Goal: Complete application form: Complete application form

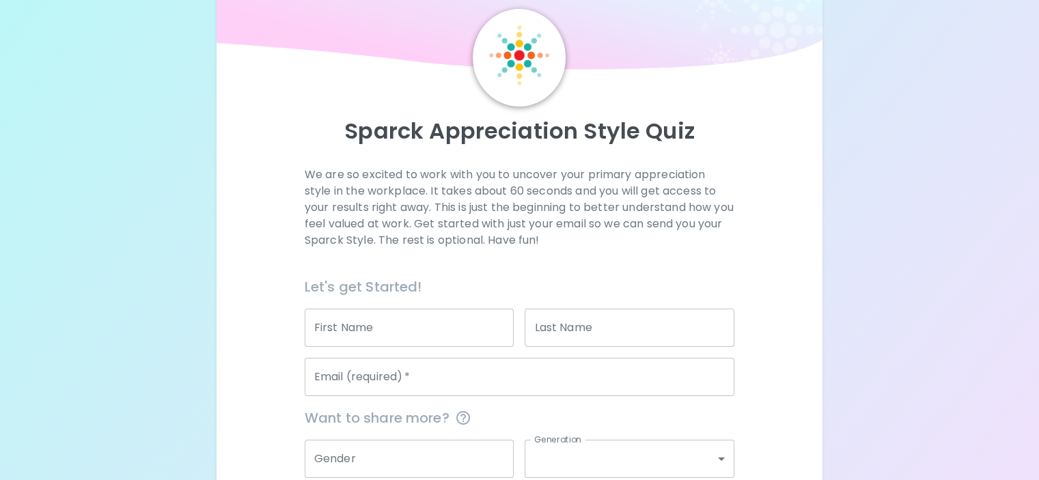
scroll to position [203, 0]
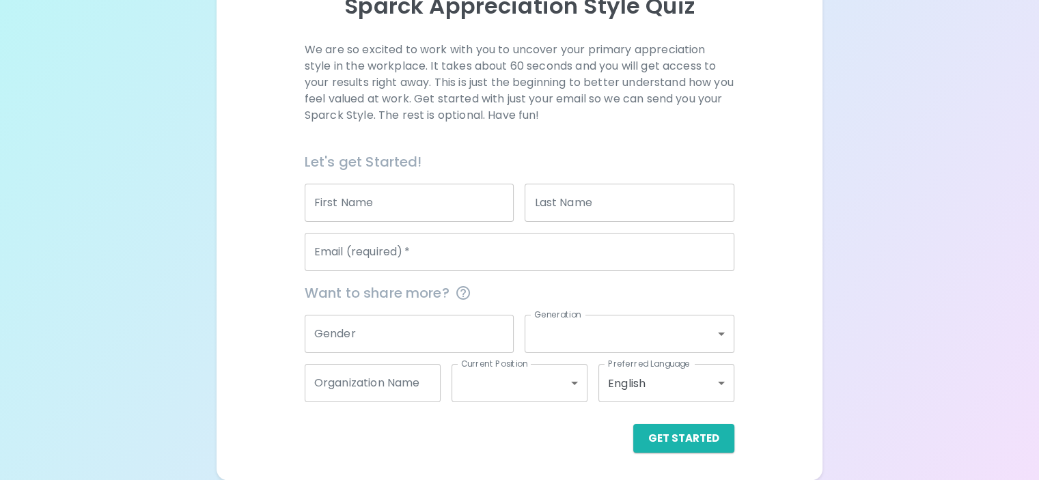
click at [459, 210] on input "First Name" at bounding box center [410, 203] width 210 height 38
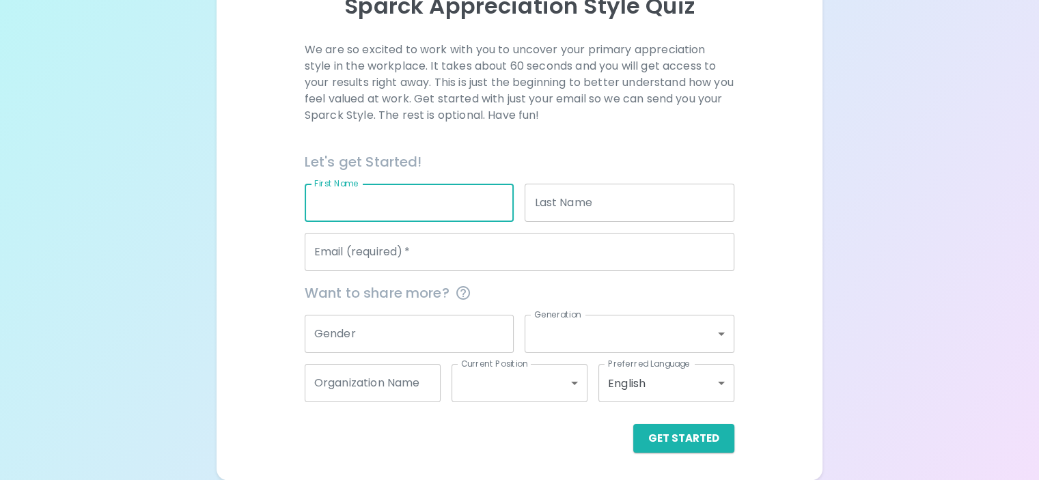
type input "[PERSON_NAME]"
click at [548, 212] on input "Last Name" at bounding box center [630, 203] width 210 height 38
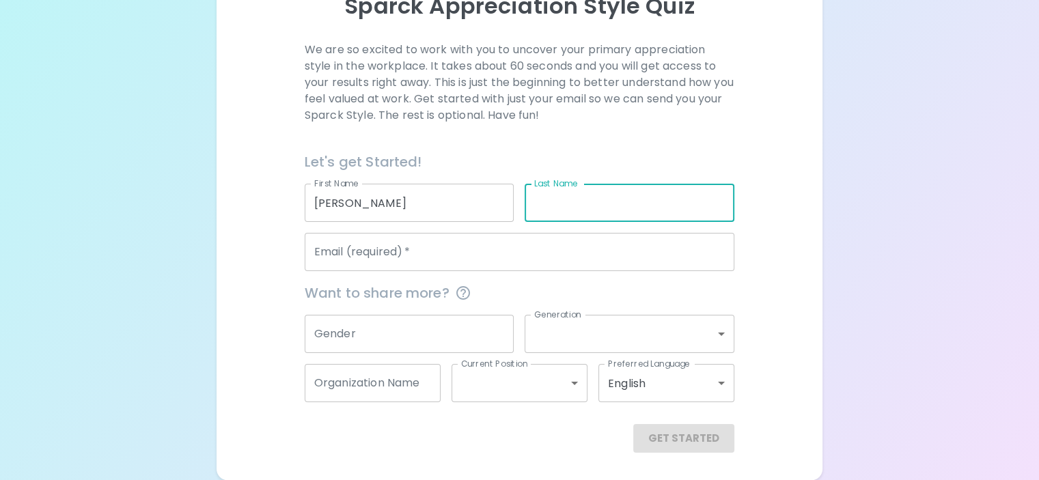
type input "DaMetz"
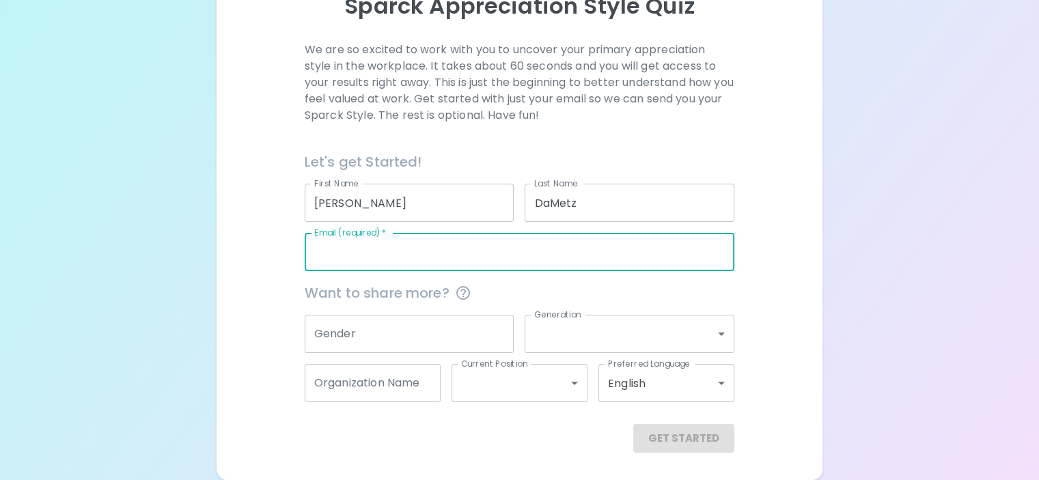
click at [480, 255] on input "Email (required)   *" at bounding box center [520, 252] width 430 height 38
type input "[EMAIL_ADDRESS][DOMAIN_NAME]"
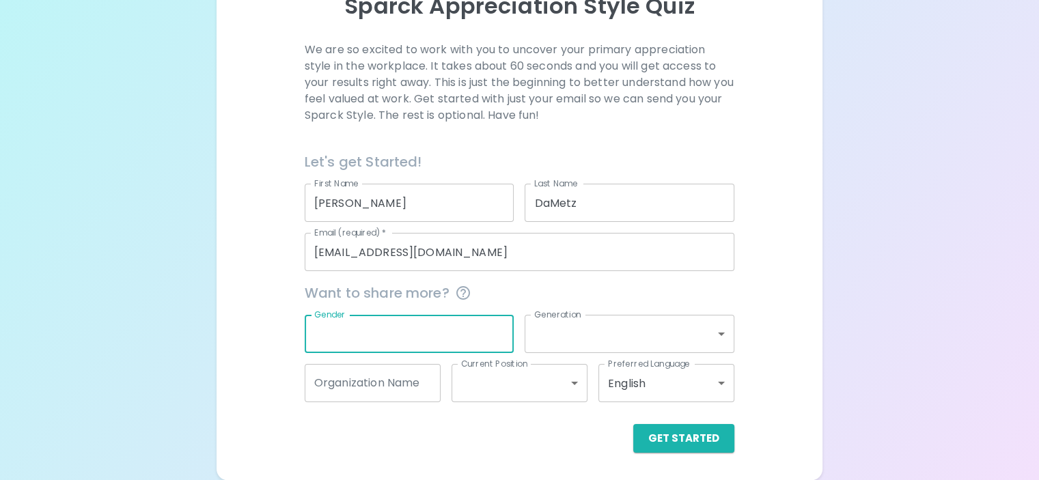
click at [491, 340] on input "Gender" at bounding box center [410, 334] width 210 height 38
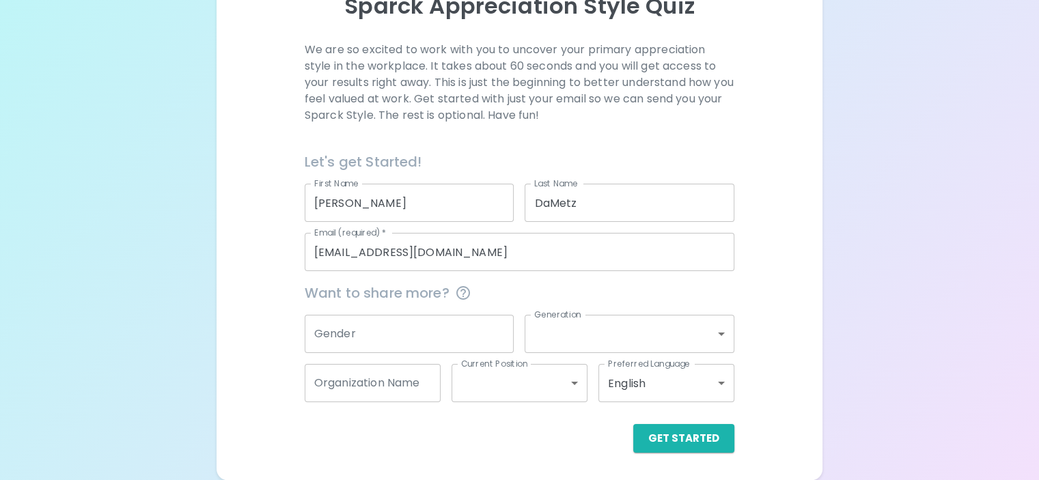
click at [781, 331] on div "Sparck Appreciation Style Quiz We are so excited to work with you to uncover yo…" at bounding box center [519, 154] width 1039 height 651
click at [633, 439] on button "Get Started" at bounding box center [683, 438] width 101 height 29
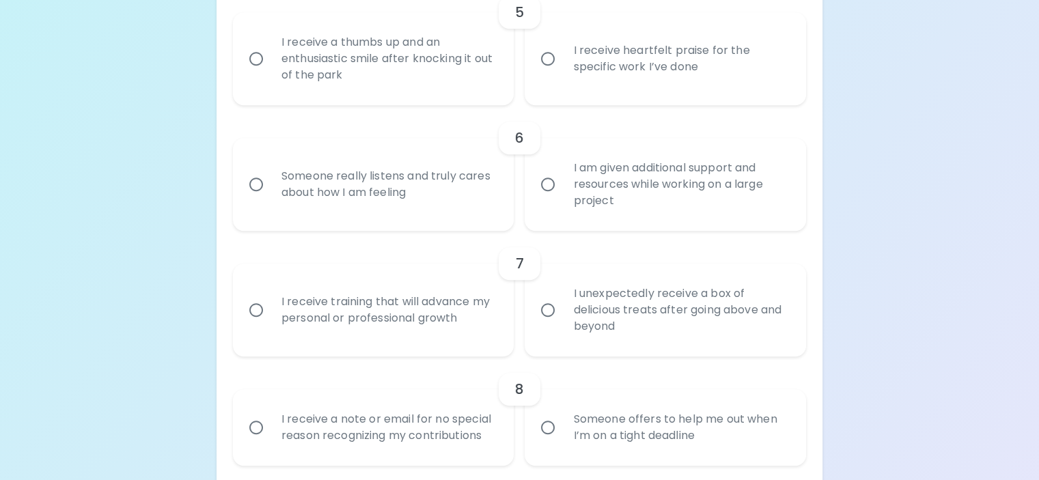
scroll to position [886, 0]
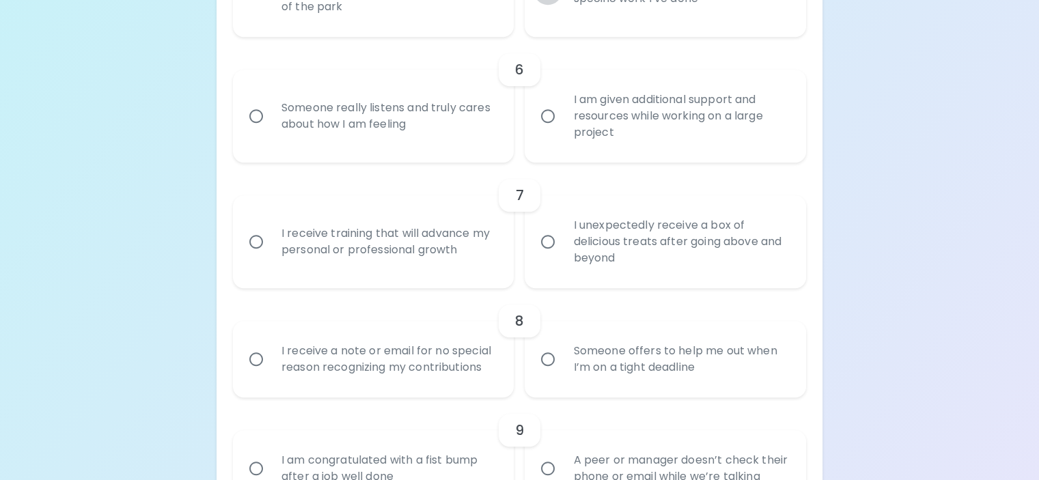
radio input "true"
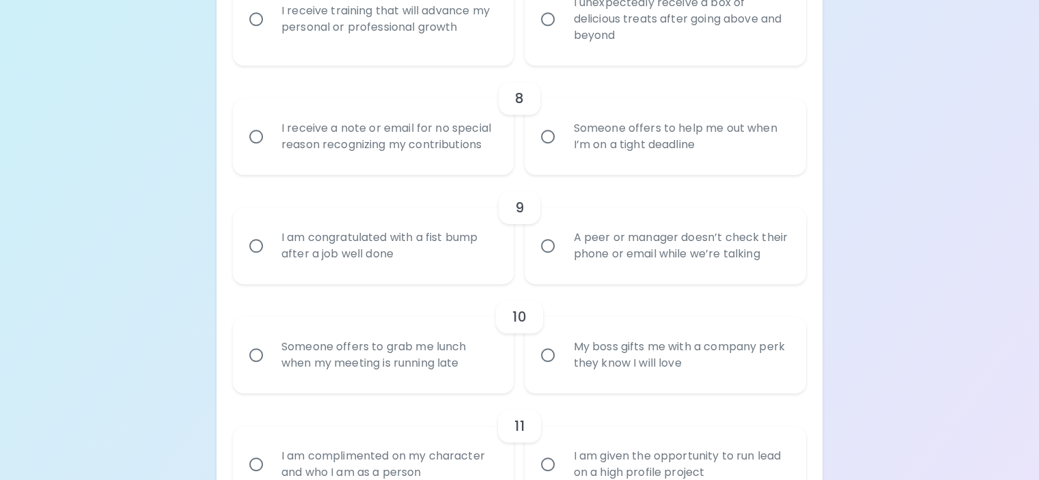
scroll to position [1132, 0]
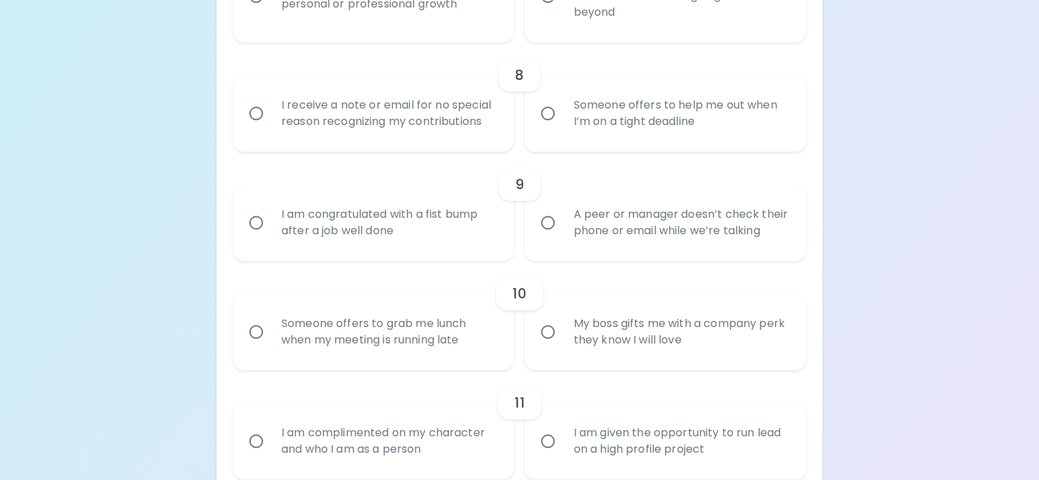
click at [271, 128] on input "I receive a note or email for no special reason recognizing my contributions" at bounding box center [256, 113] width 29 height 29
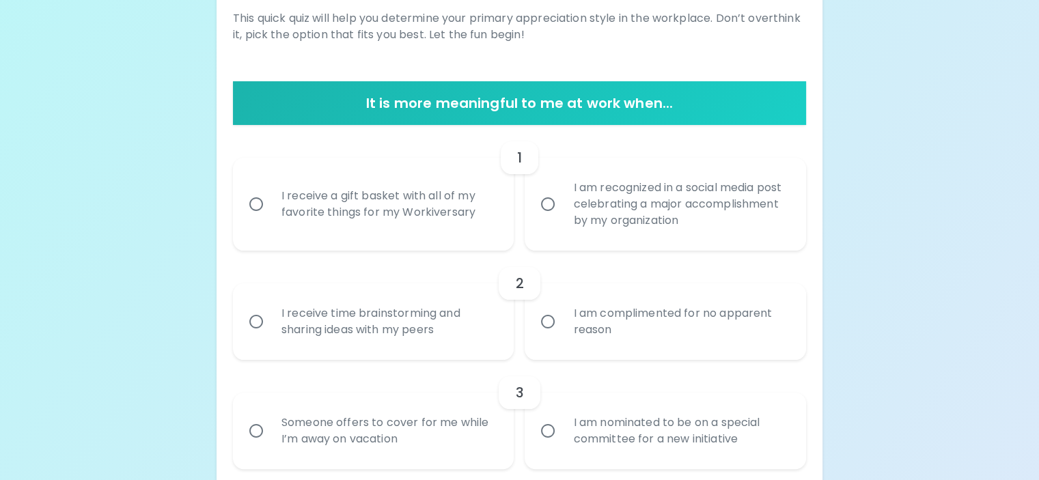
scroll to position [273, 0]
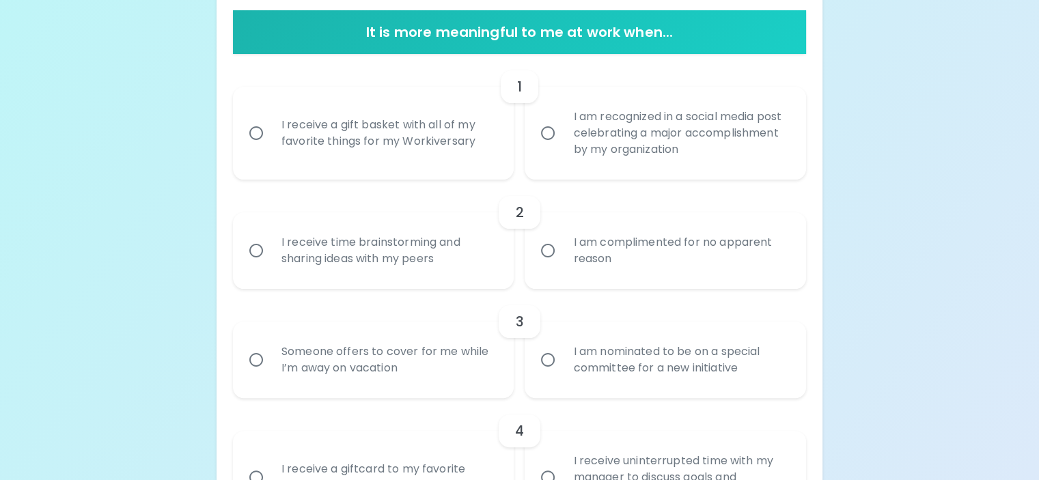
radio input "true"
click at [271, 148] on input "I receive a gift basket with all of my favorite things for my Workiversary" at bounding box center [256, 133] width 29 height 29
radio input "false"
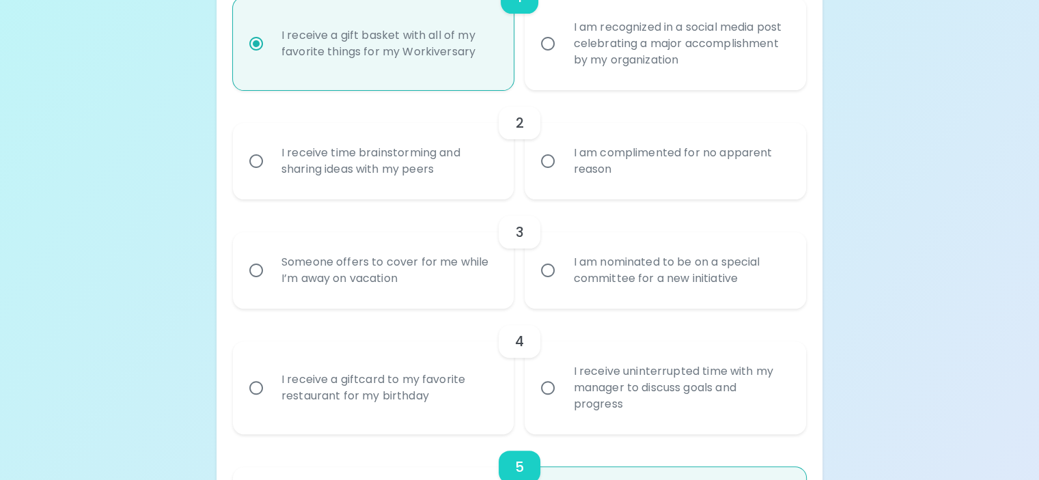
scroll to position [383, 0]
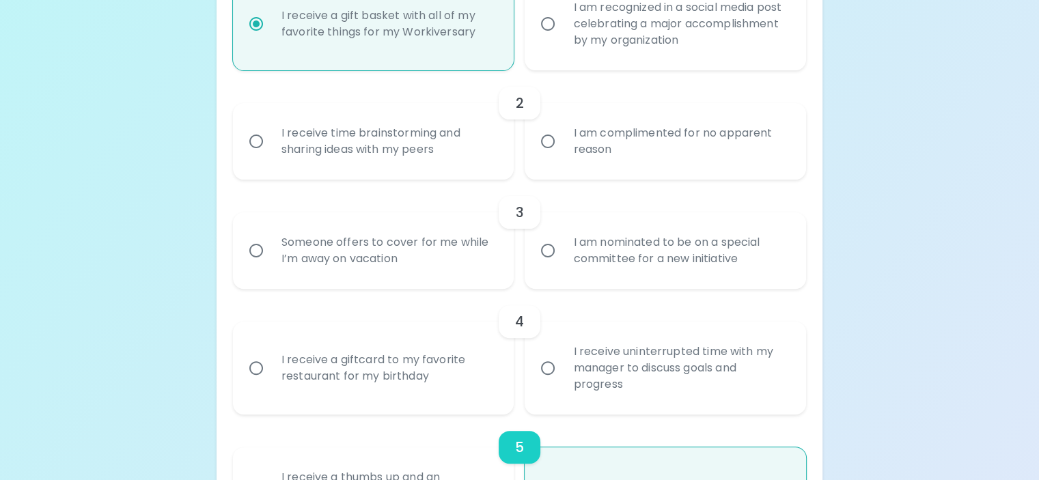
radio input "true"
click at [271, 156] on input "I receive time brainstorming and sharing ideas with my peers" at bounding box center [256, 141] width 29 height 29
radio input "false"
radio input "true"
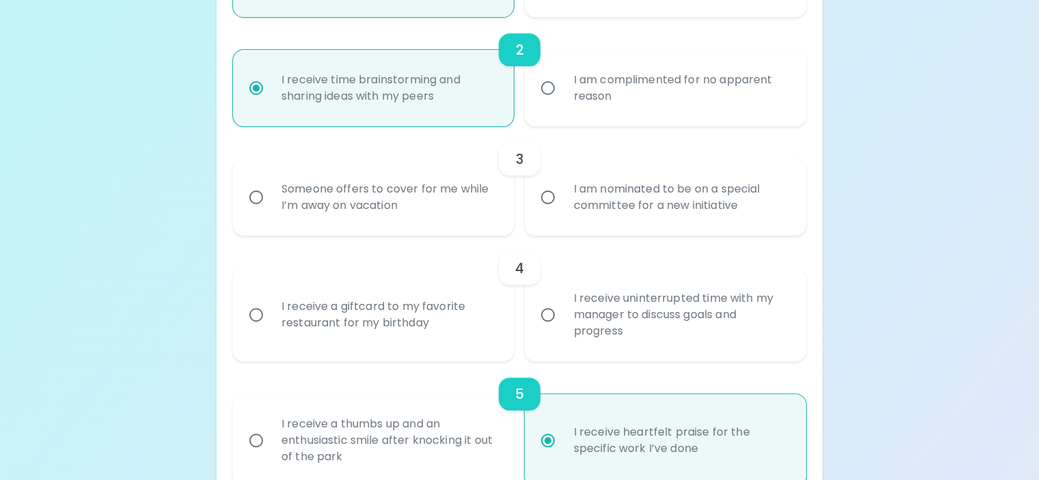
scroll to position [492, 0]
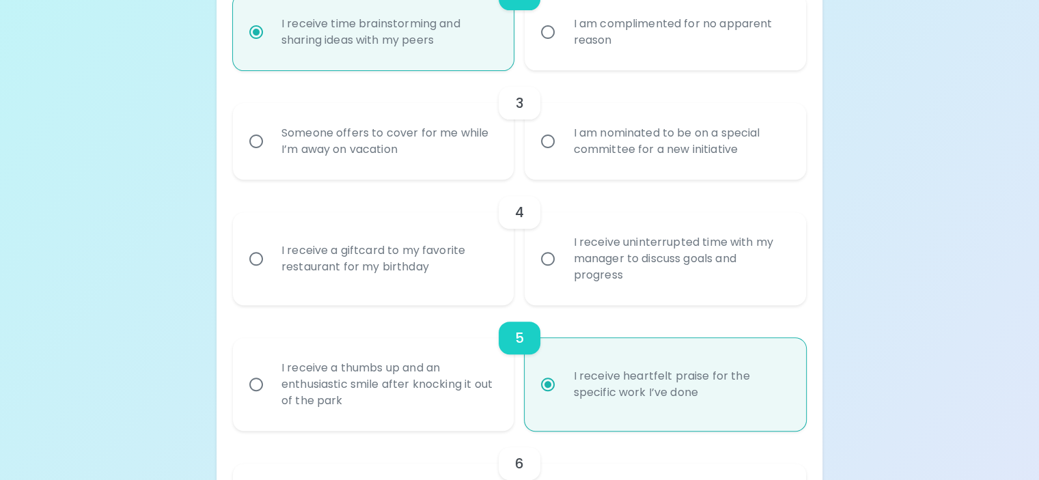
radio input "true"
click at [546, 156] on input "I am nominated to be on a special committee for a new initiative" at bounding box center [548, 141] width 29 height 29
radio input "false"
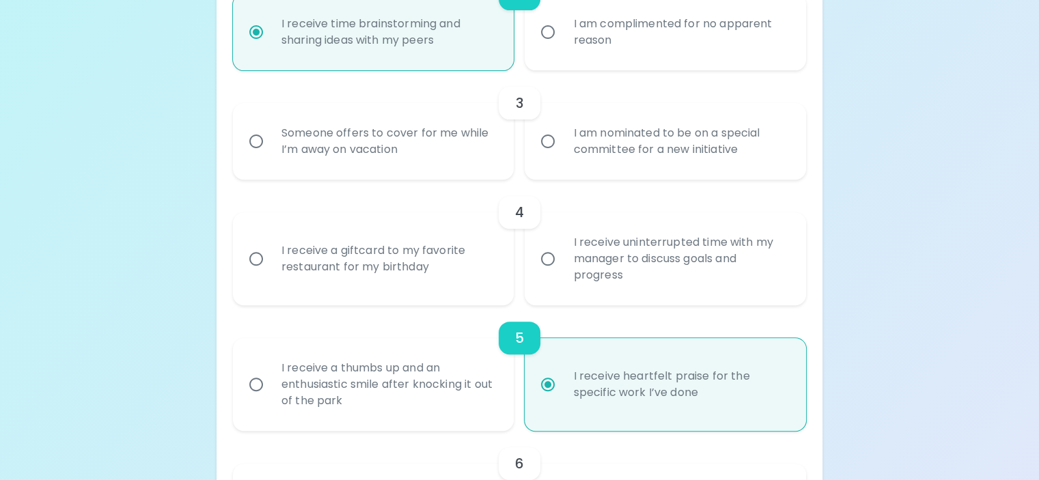
radio input "true"
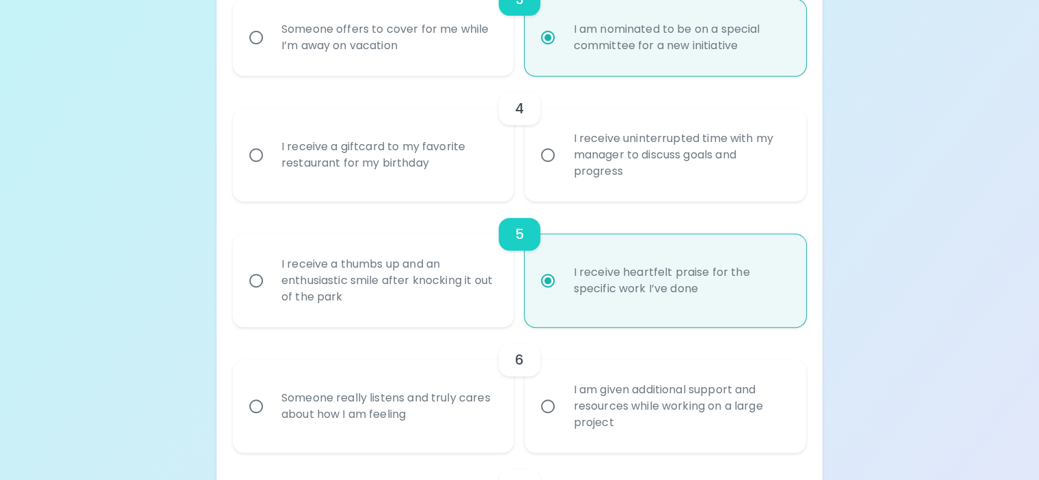
scroll to position [601, 0]
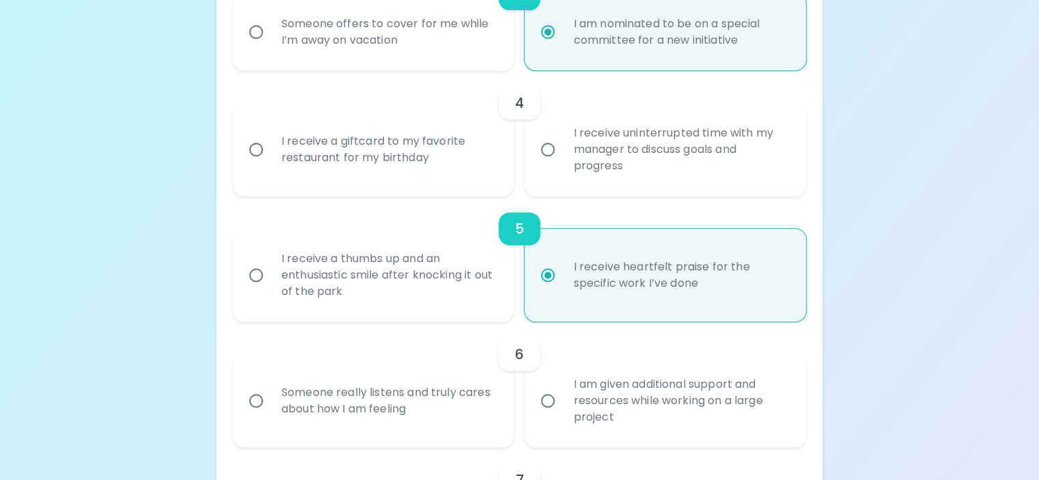
radio input "true"
click at [271, 164] on input "I receive a giftcard to my favorite restaurant for my birthday" at bounding box center [256, 149] width 29 height 29
radio input "false"
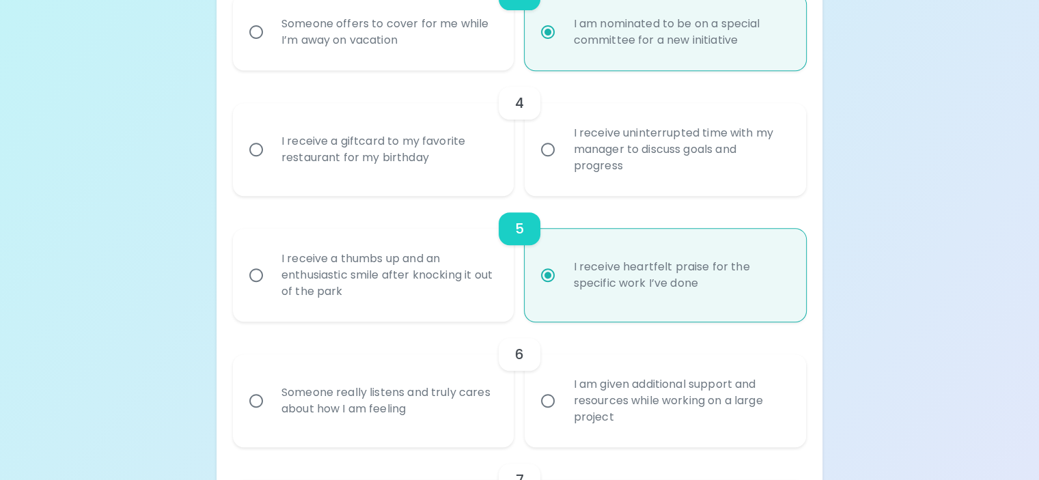
radio input "false"
radio input "true"
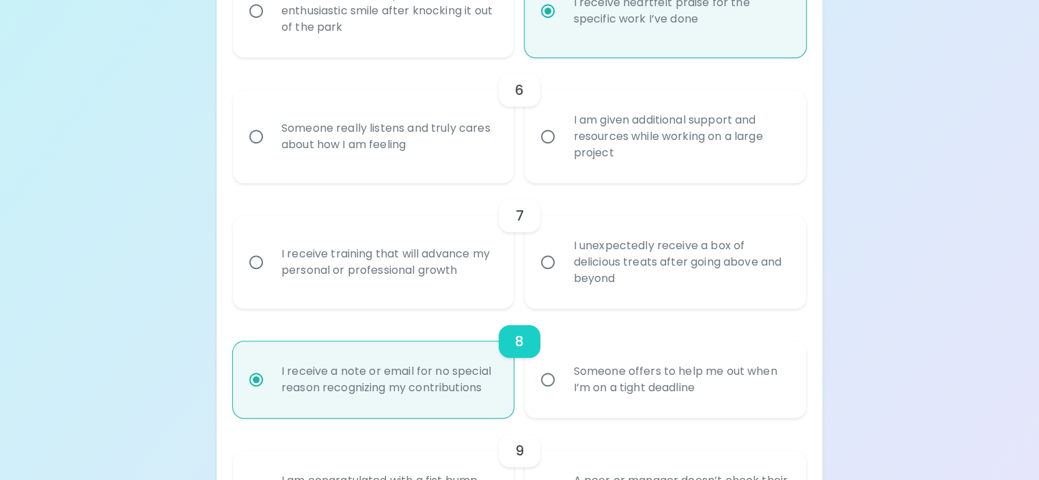
scroll to position [915, 0]
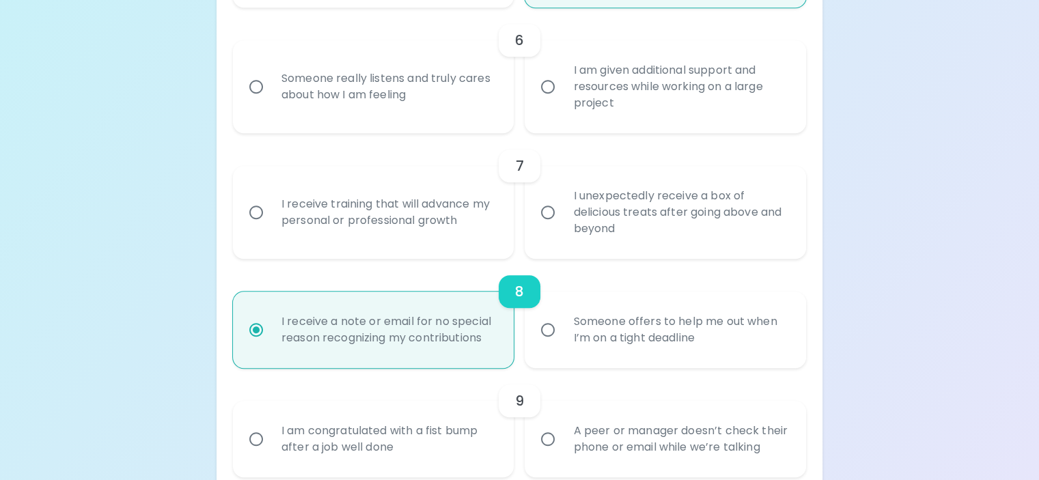
radio input "true"
click at [271, 101] on input "Someone really listens and truly cares about how I am feeling" at bounding box center [256, 86] width 29 height 29
radio input "false"
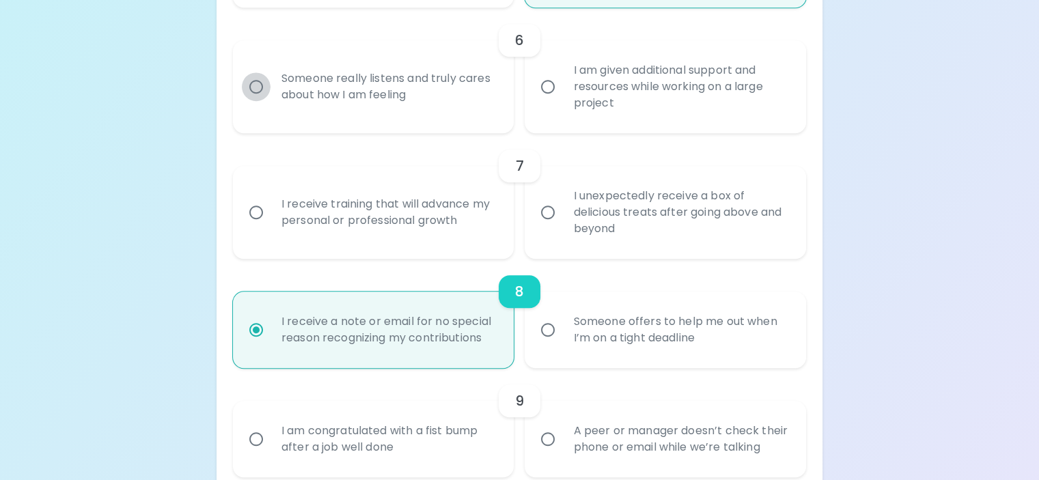
radio input "false"
radio input "true"
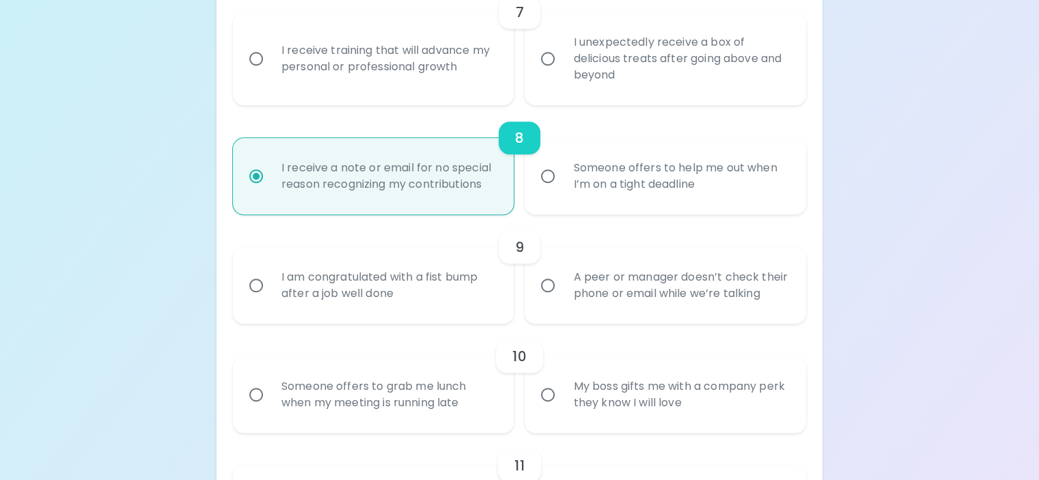
scroll to position [1093, 0]
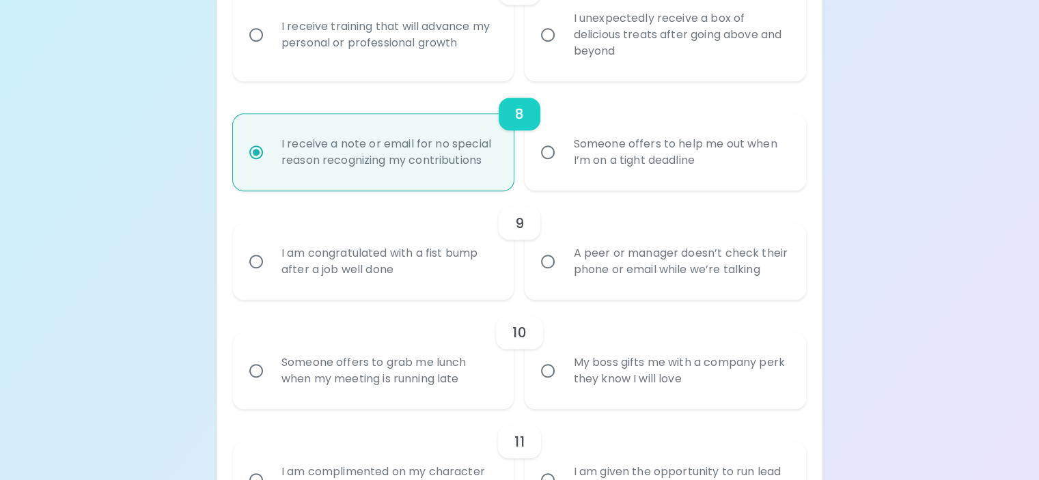
radio input "true"
click at [553, 49] on input "I unexpectedly receive a box of delicious treats after going above and beyond" at bounding box center [548, 34] width 29 height 29
radio input "false"
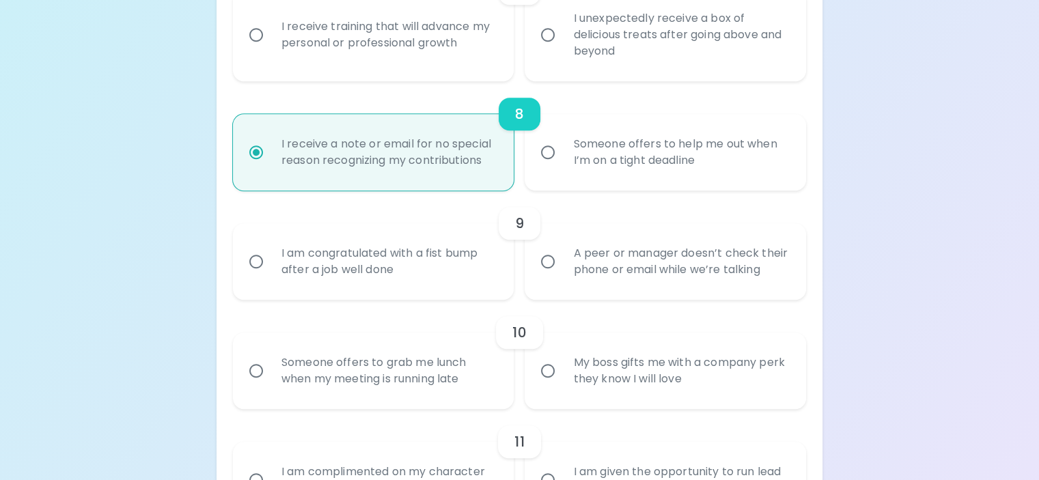
radio input "false"
radio input "true"
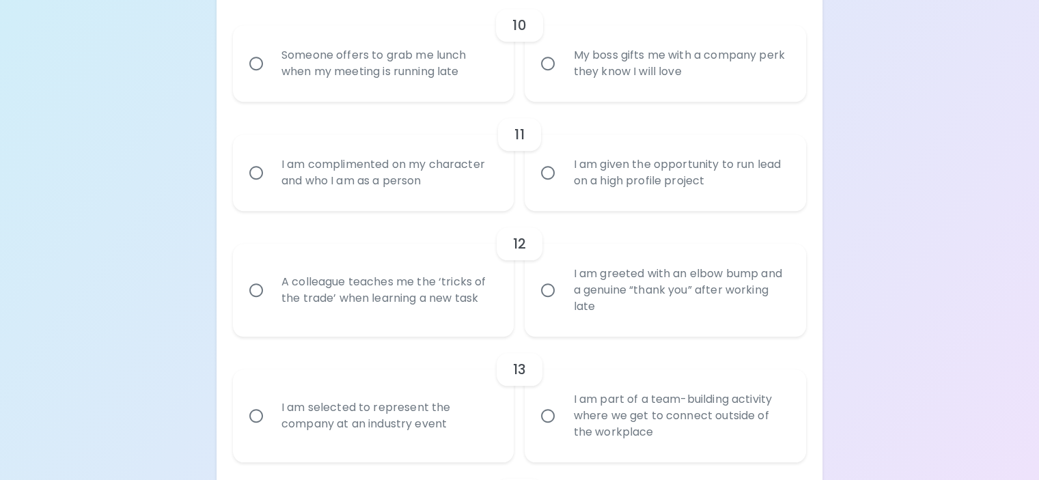
scroll to position [1407, 0]
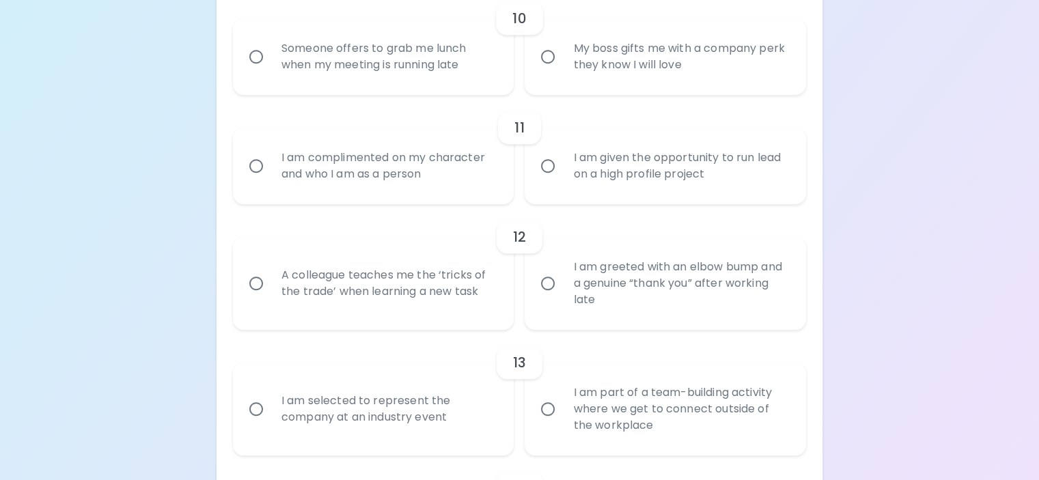
radio input "true"
radio input "false"
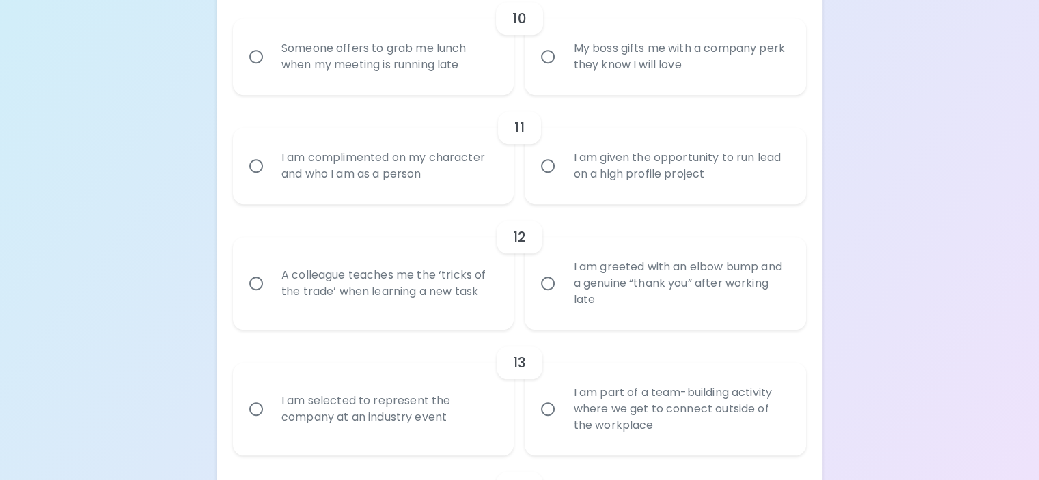
radio input "false"
radio input "true"
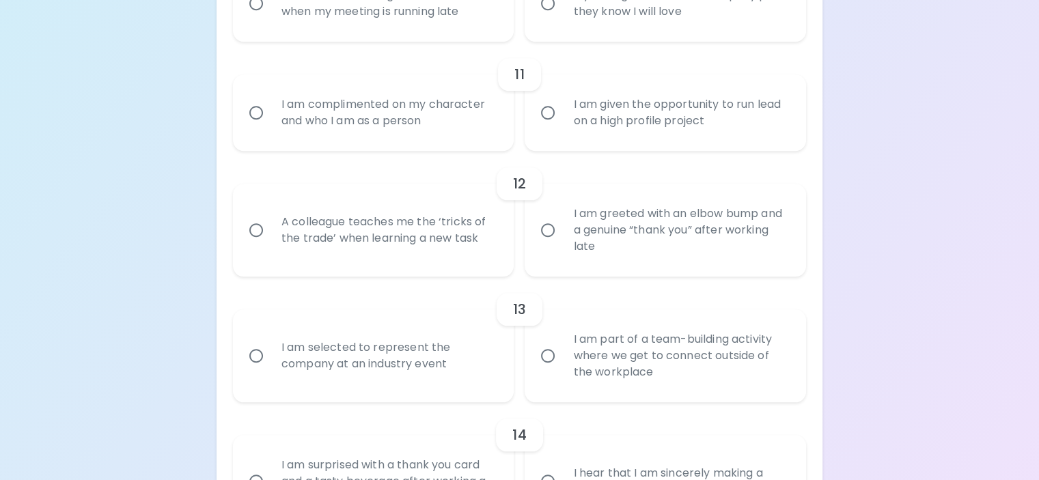
scroll to position [1517, 0]
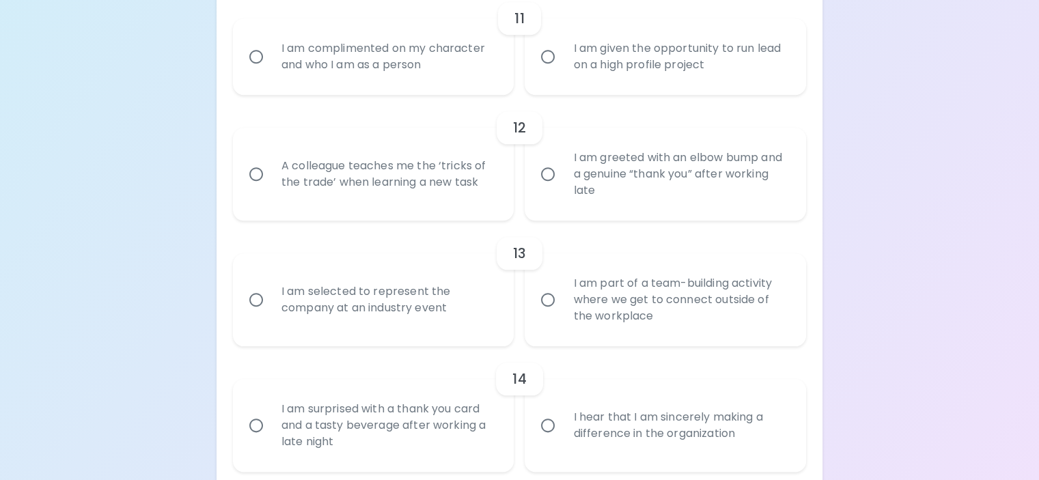
radio input "true"
radio input "false"
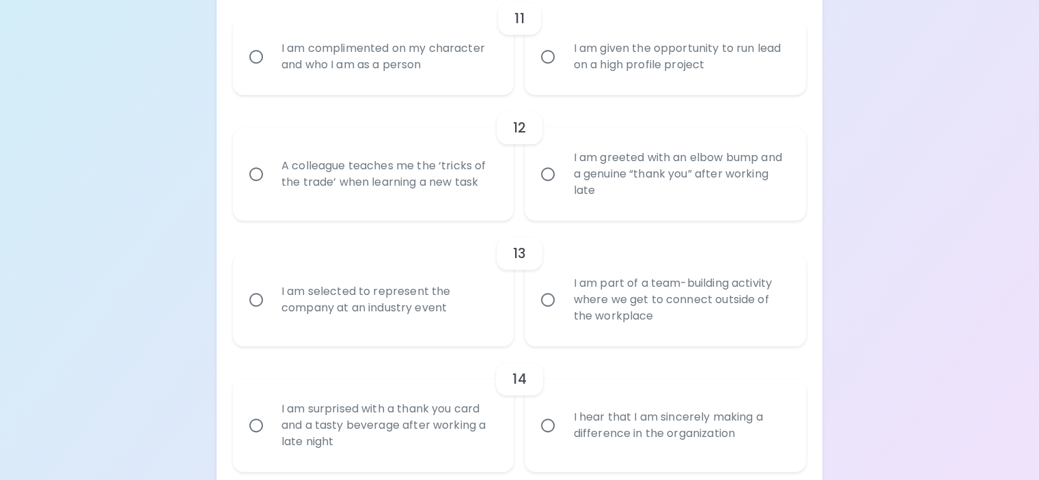
radio input "false"
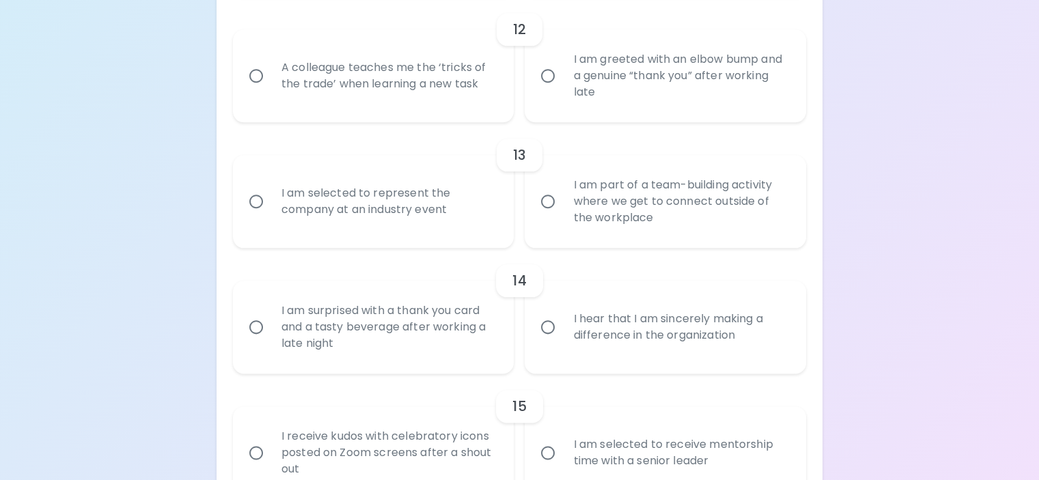
scroll to position [1626, 0]
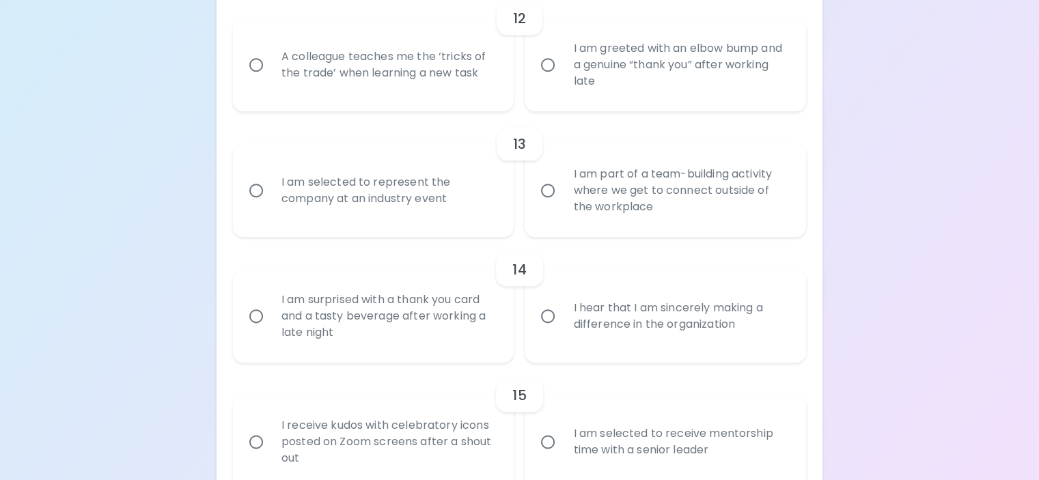
radio input "true"
drag, startPoint x: 337, startPoint y: 271, endPoint x: 404, endPoint y: 292, distance: 70.0
radio input "false"
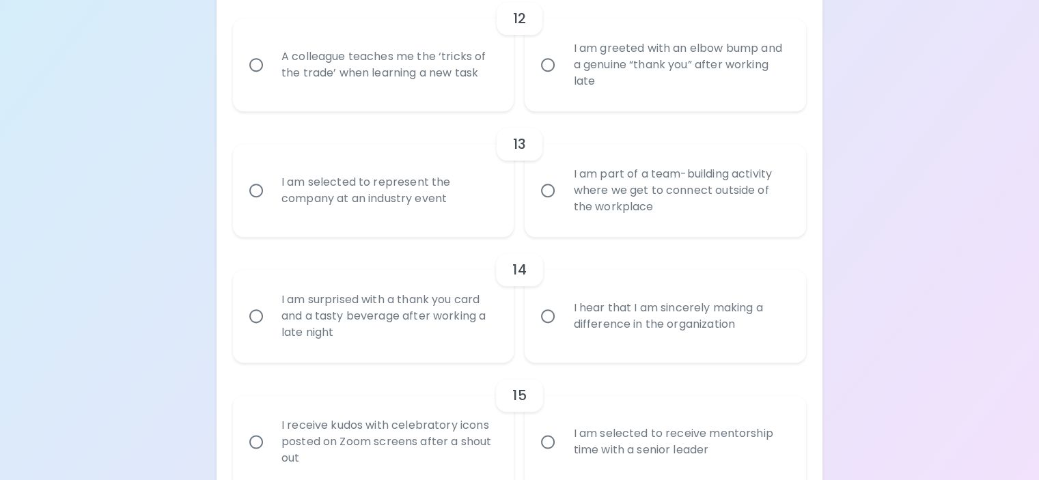
radio input "false"
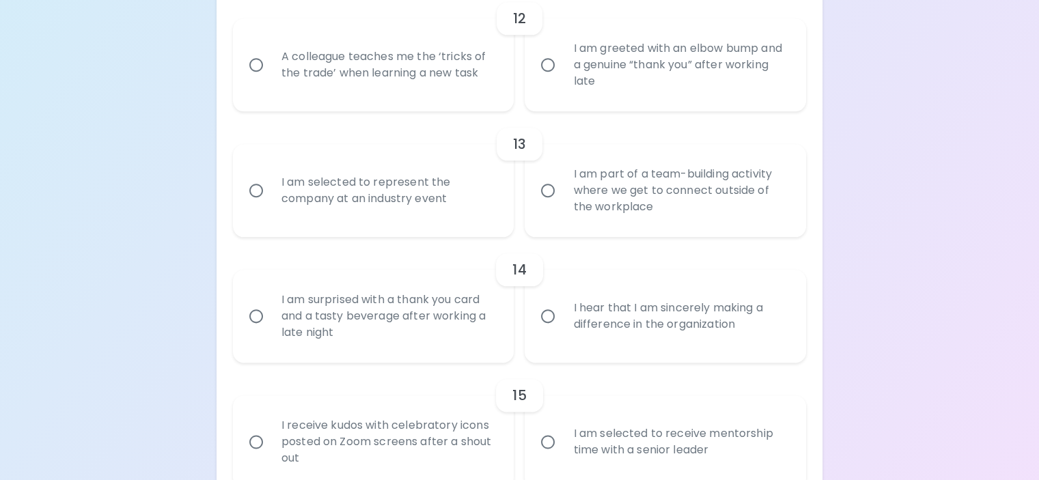
radio input "false"
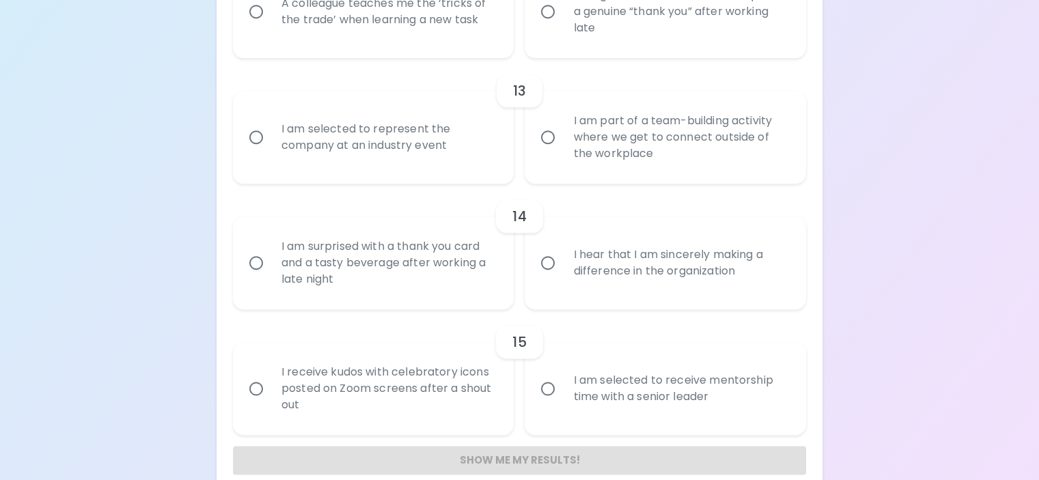
scroll to position [1735, 0]
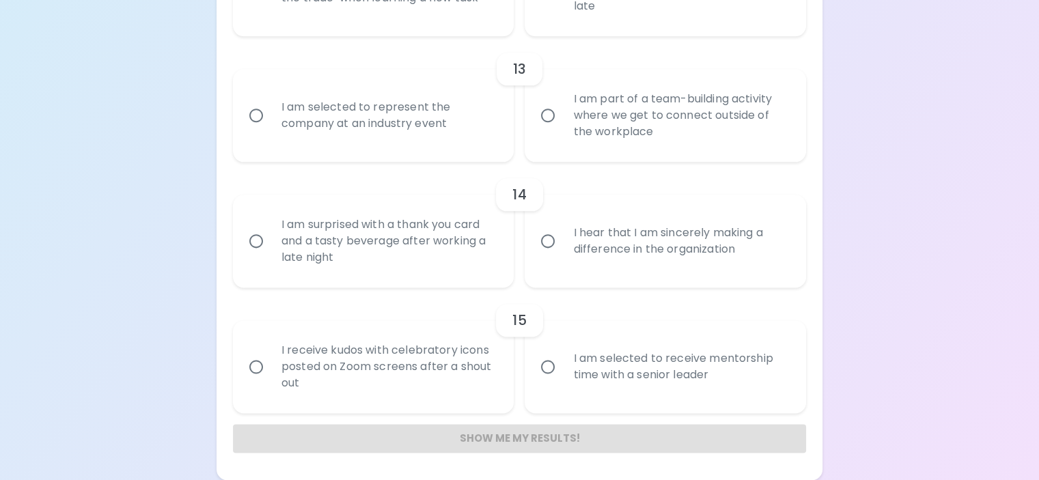
radio input "true"
radio input "false"
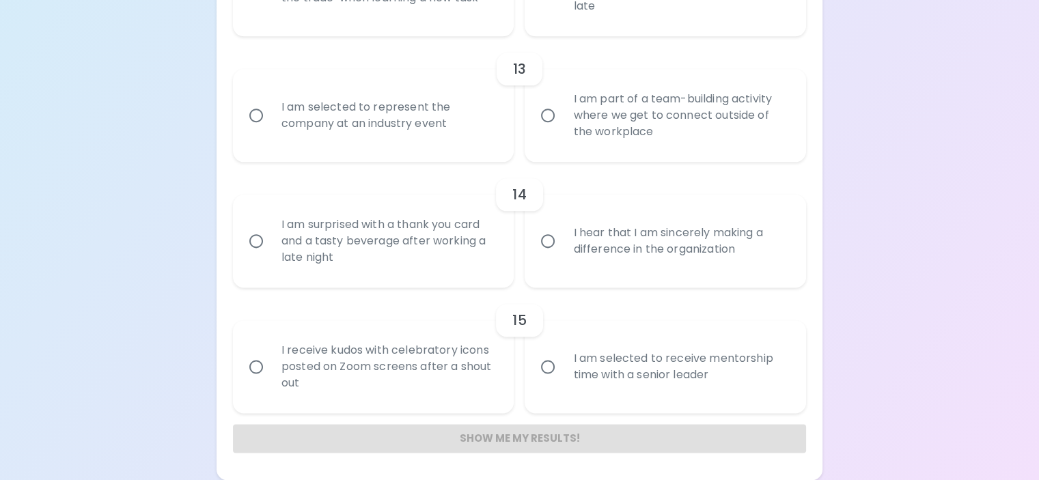
radio input "false"
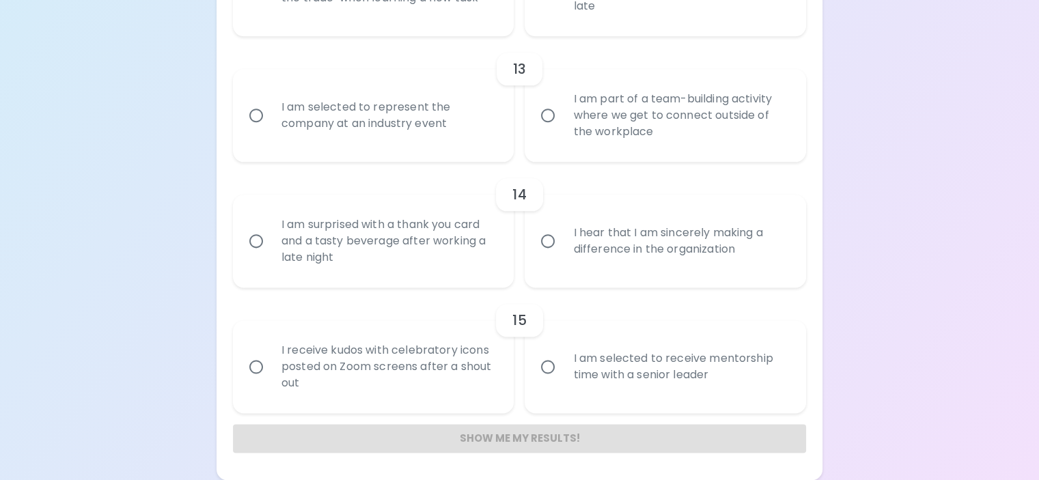
radio input "false"
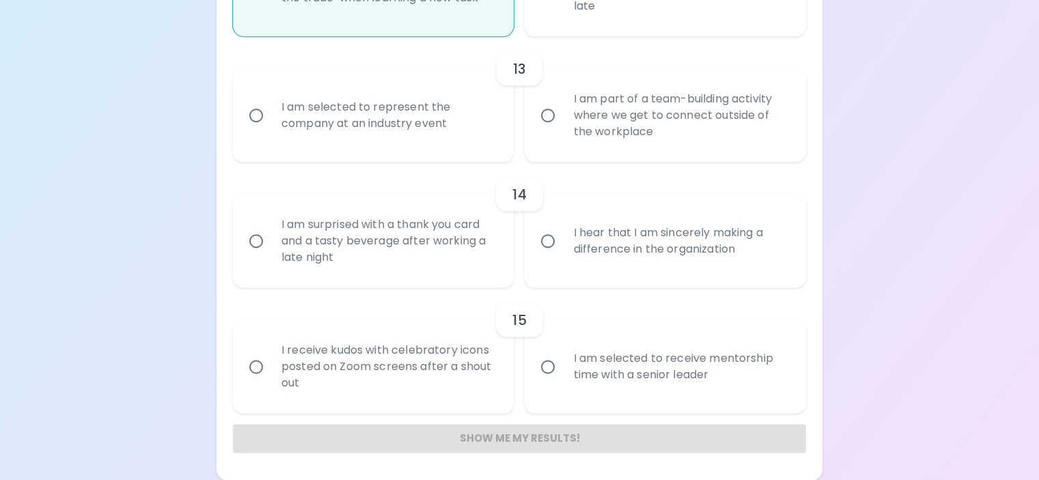
scroll to position [1844, 0]
radio input "true"
click at [271, 130] on input "I am selected to represent the company at an industry event" at bounding box center [256, 115] width 29 height 29
radio input "false"
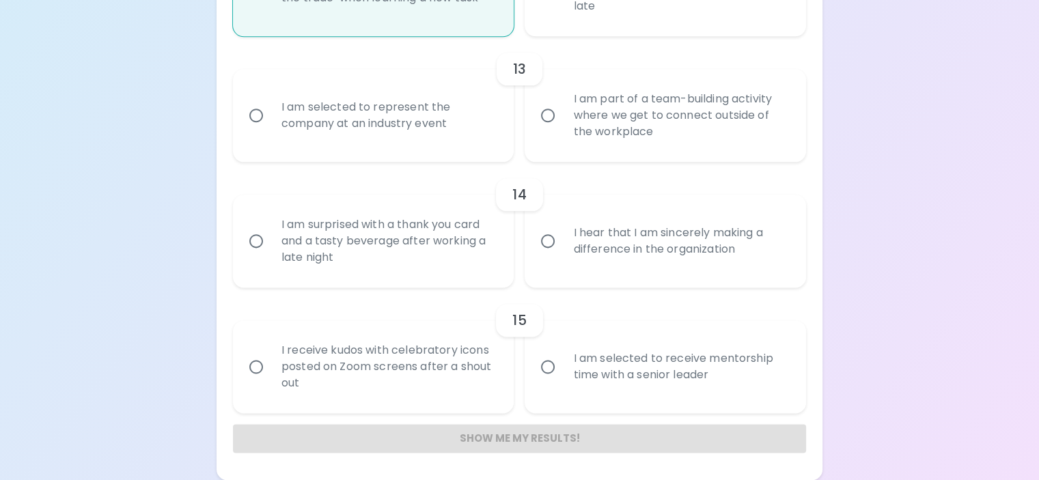
radio input "false"
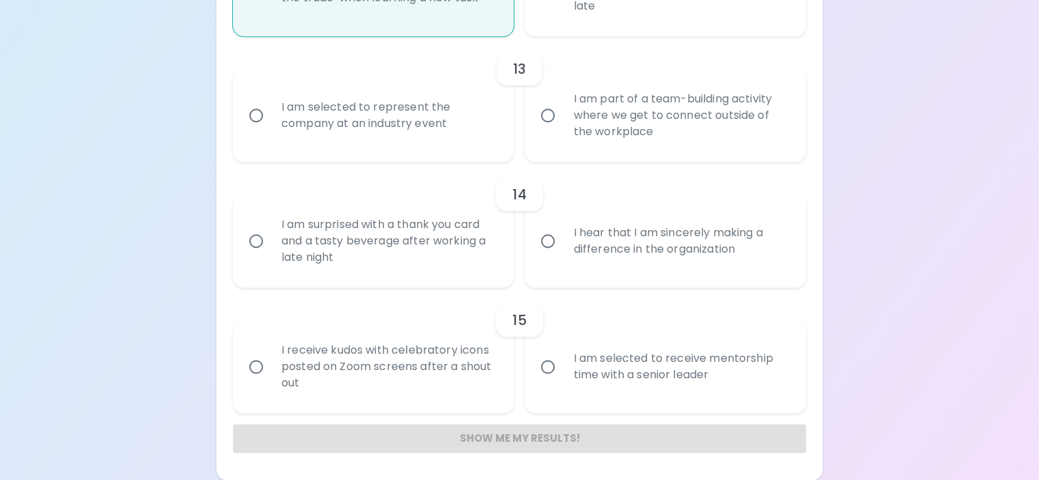
radio input "false"
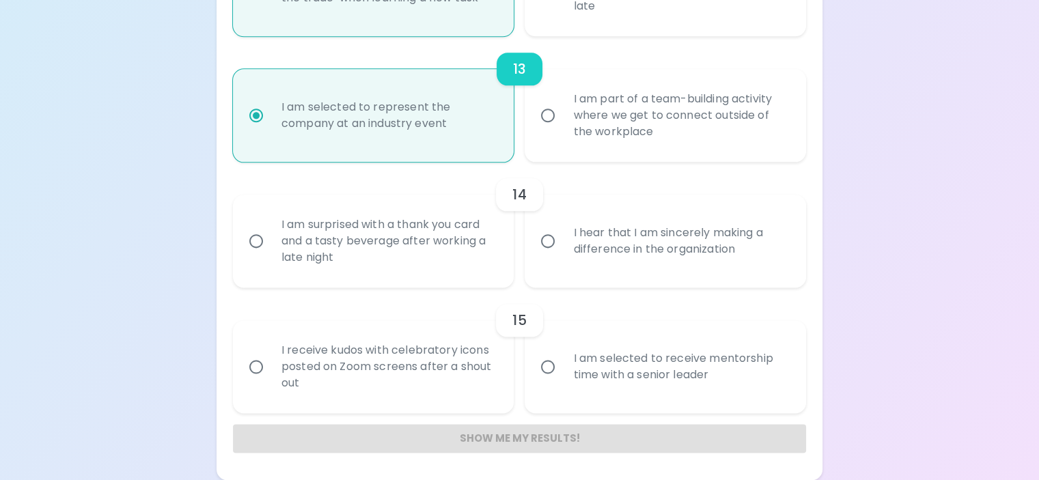
scroll to position [2090, 0]
radio input "true"
click at [271, 253] on input "I am surprised with a thank you card and a tasty beverage after working a late …" at bounding box center [256, 241] width 29 height 29
radio input "false"
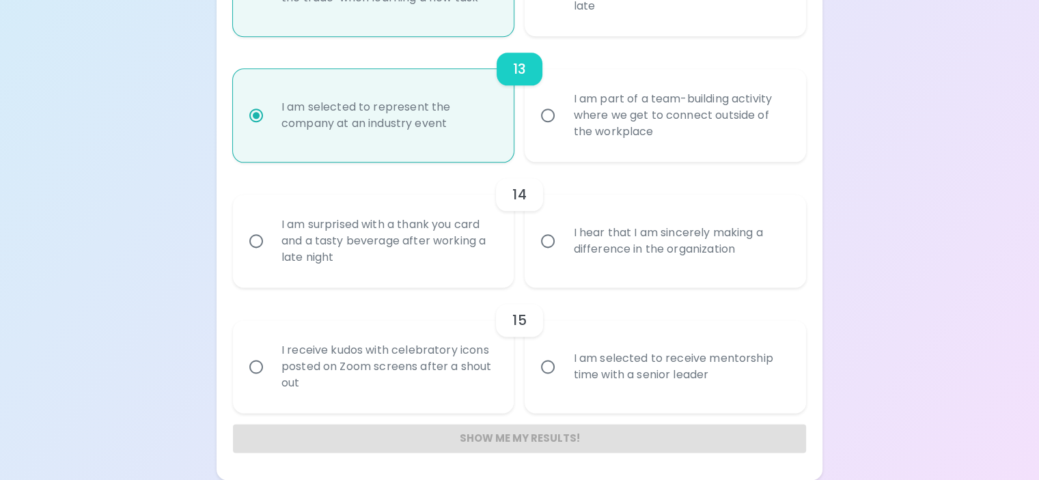
radio input "false"
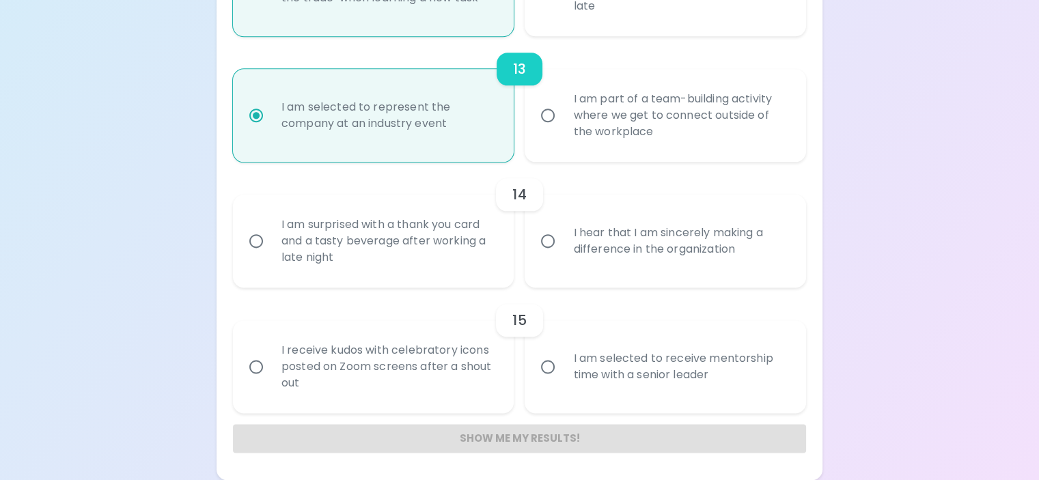
radio input "false"
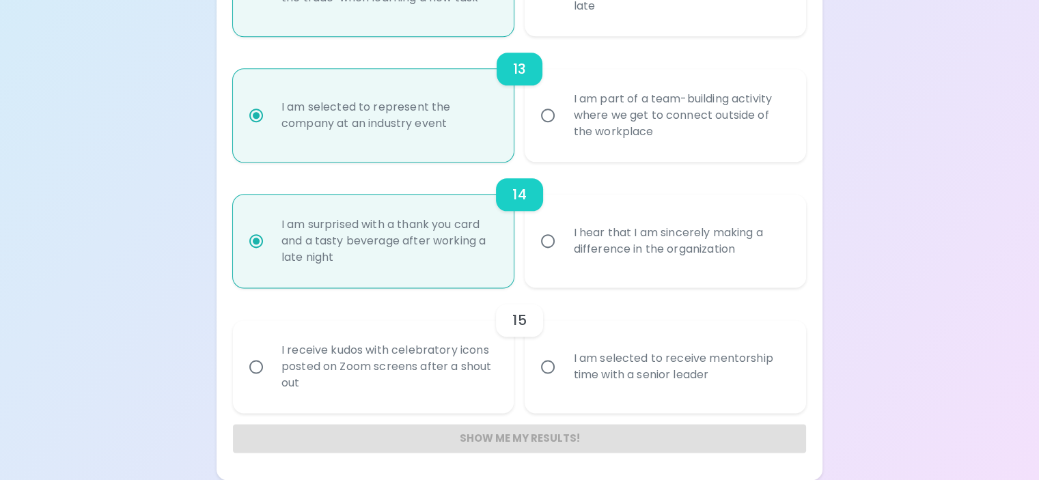
scroll to position [2137, 0]
radio input "true"
click at [548, 227] on input "I hear that I am sincerely making a difference in the organization" at bounding box center [548, 241] width 29 height 29
radio input "false"
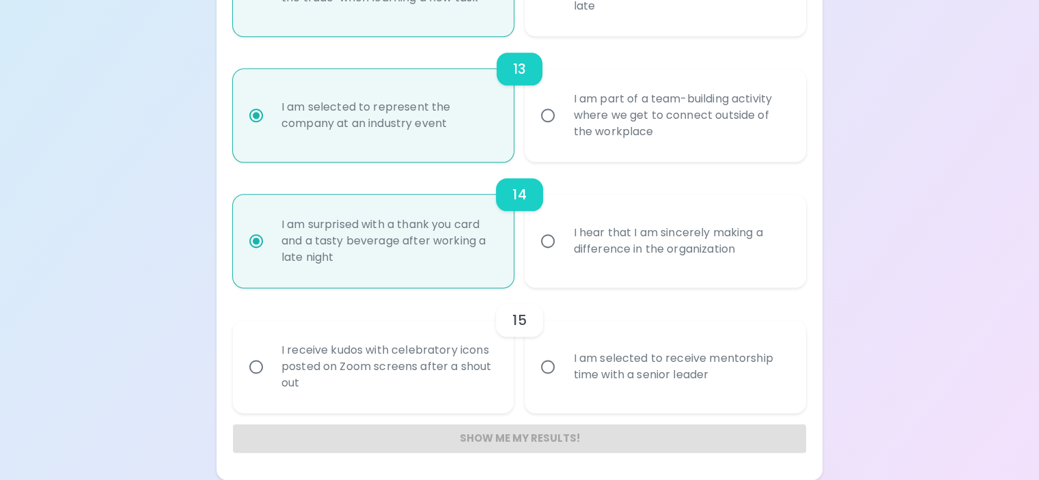
radio input "false"
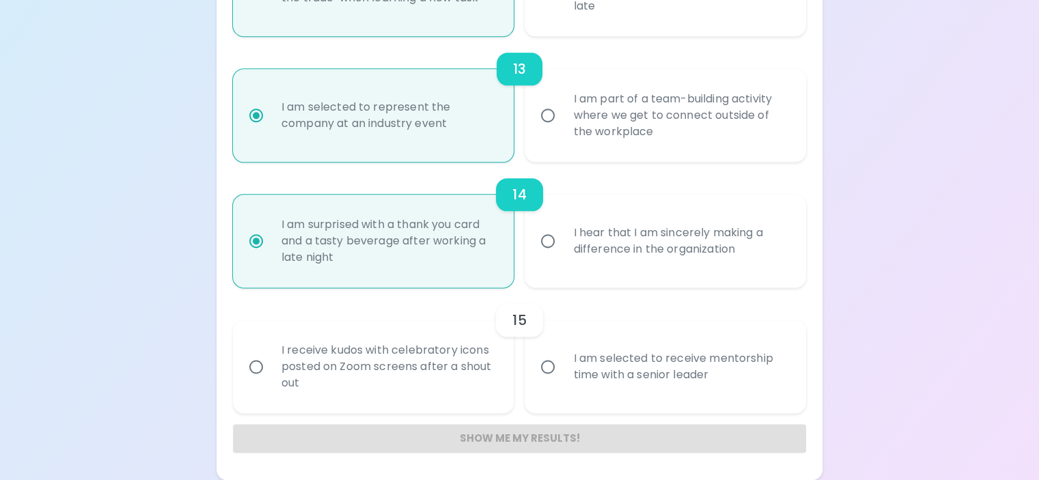
radio input "false"
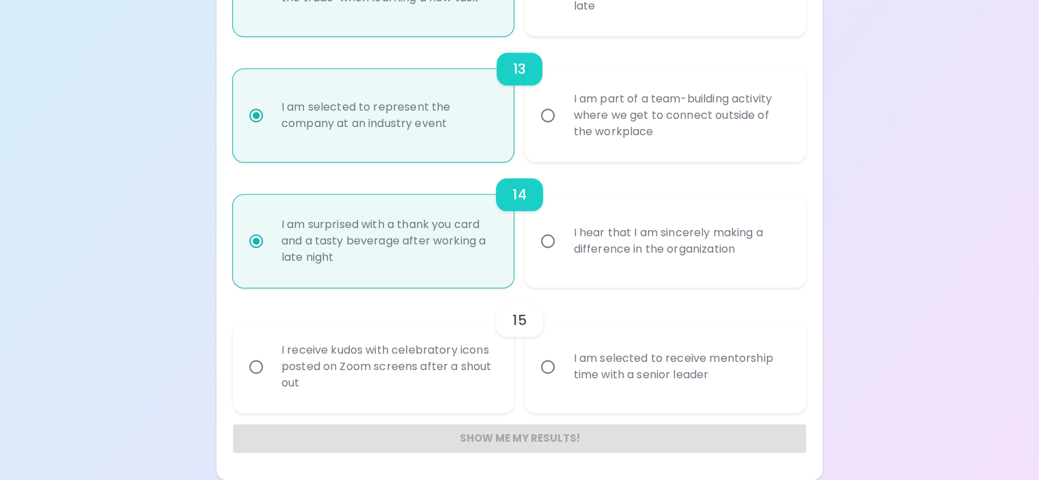
radio input "true"
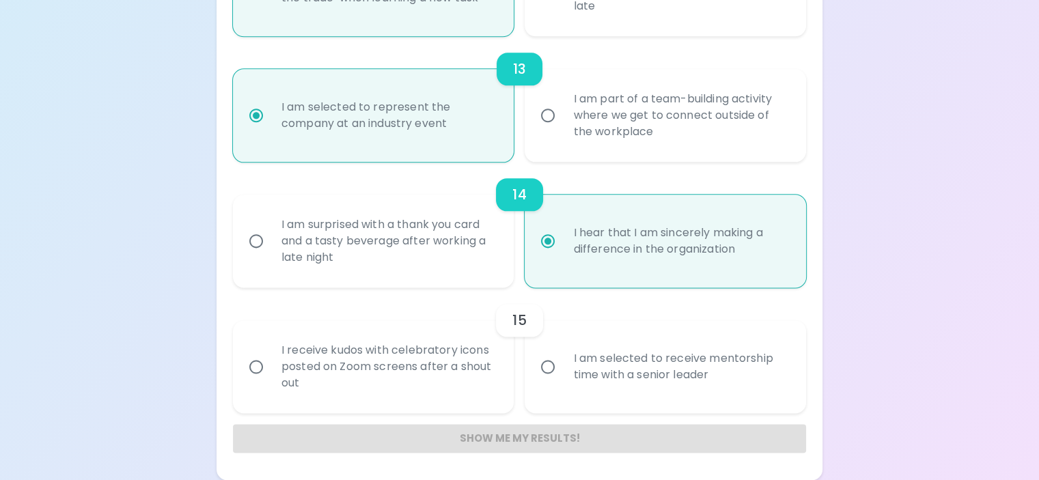
radio input "true"
click at [271, 352] on input "I receive kudos with celebratory icons posted on Zoom screens after a shout out" at bounding box center [256, 366] width 29 height 29
radio input "false"
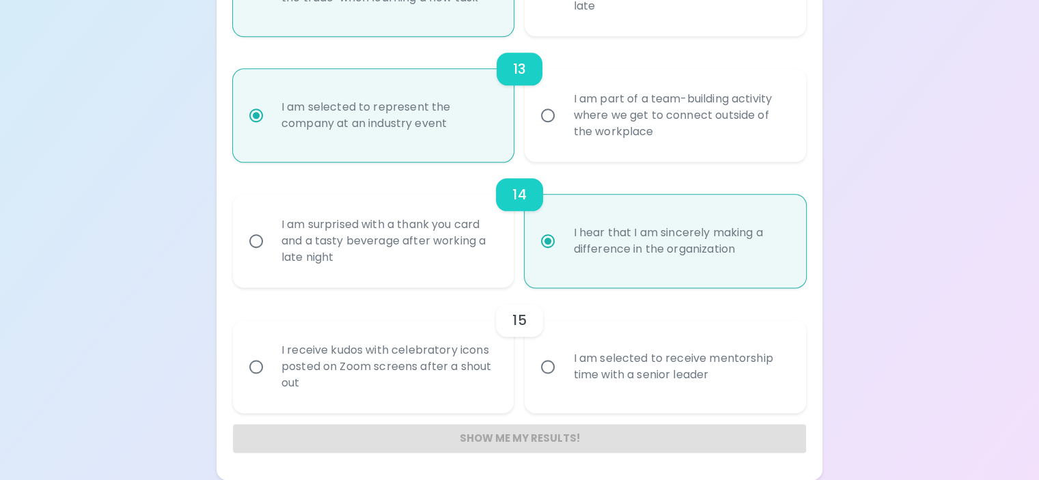
radio input "false"
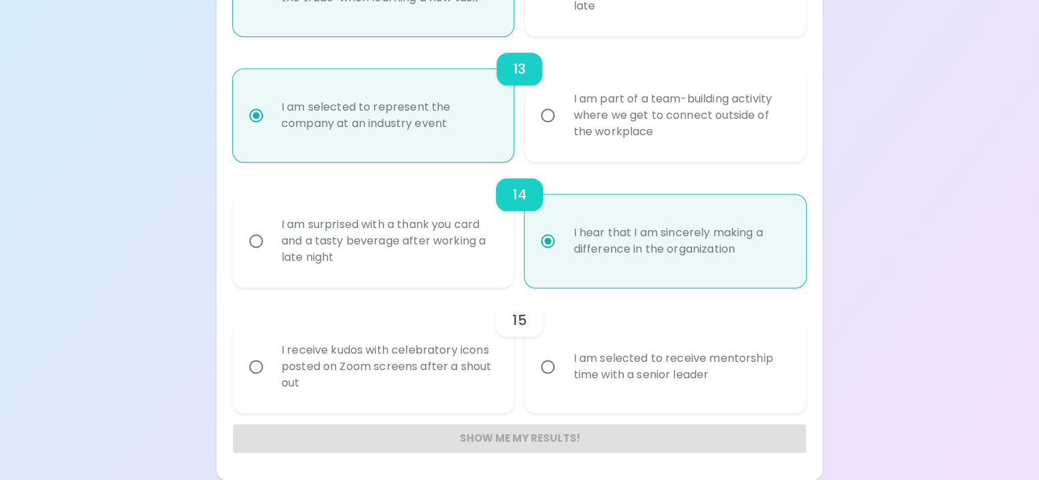
radio input "false"
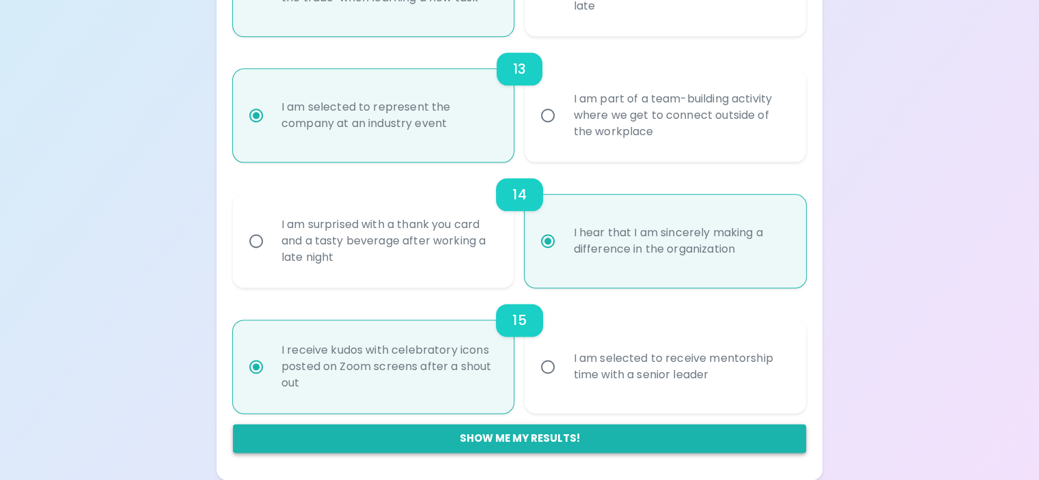
radio input "true"
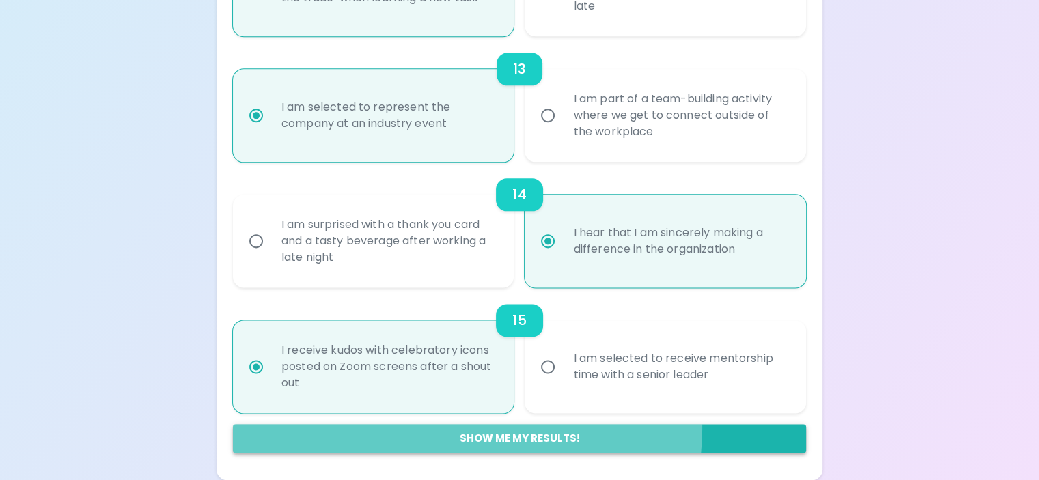
click at [553, 428] on button "Show me my results!" at bounding box center [519, 438] width 573 height 29
radio input "false"
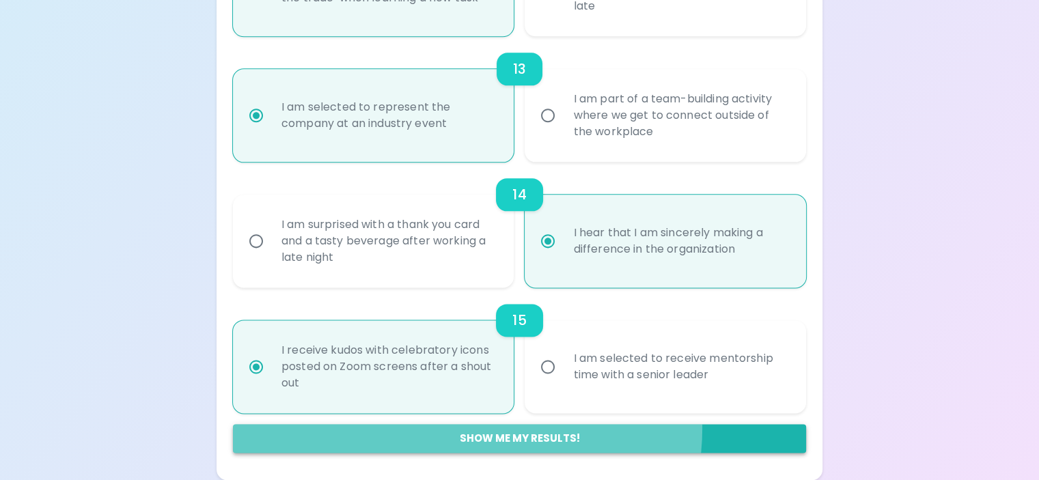
radio input "false"
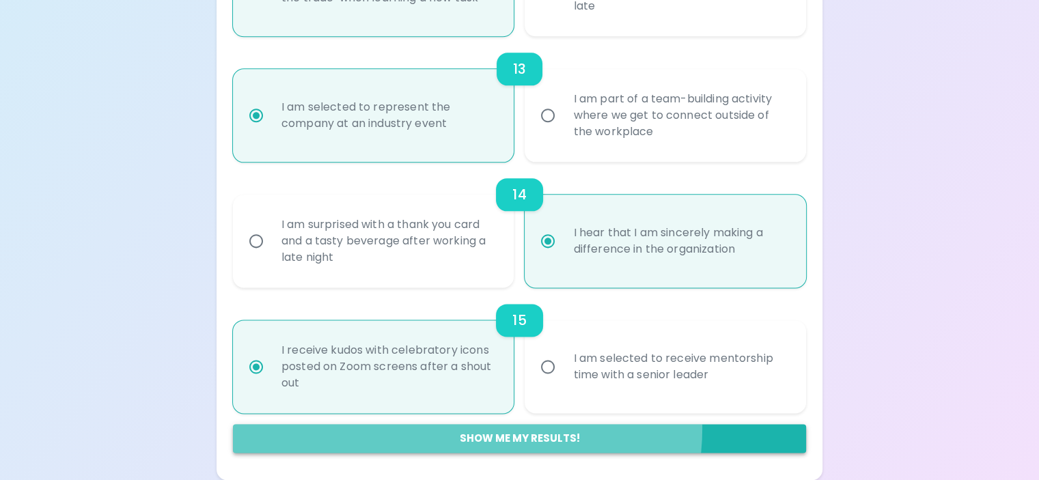
radio input "false"
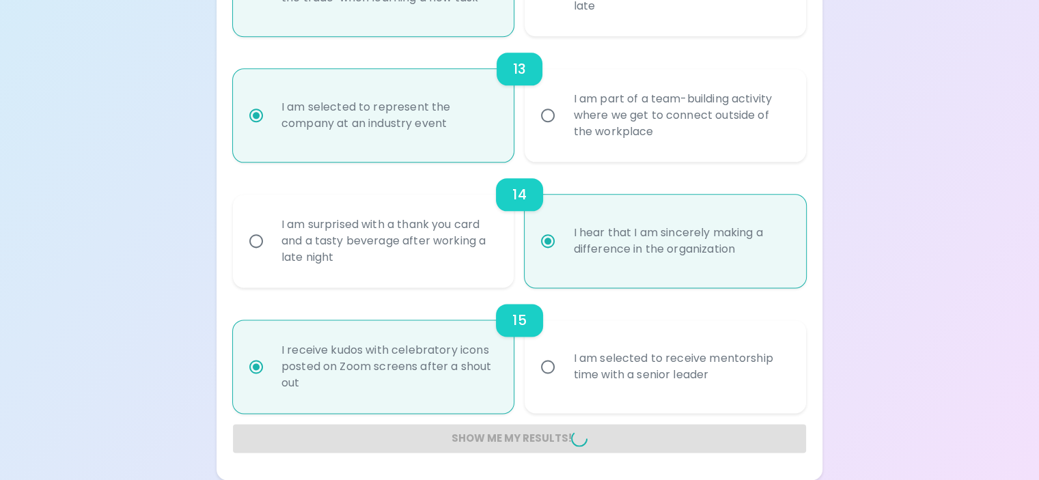
radio input "false"
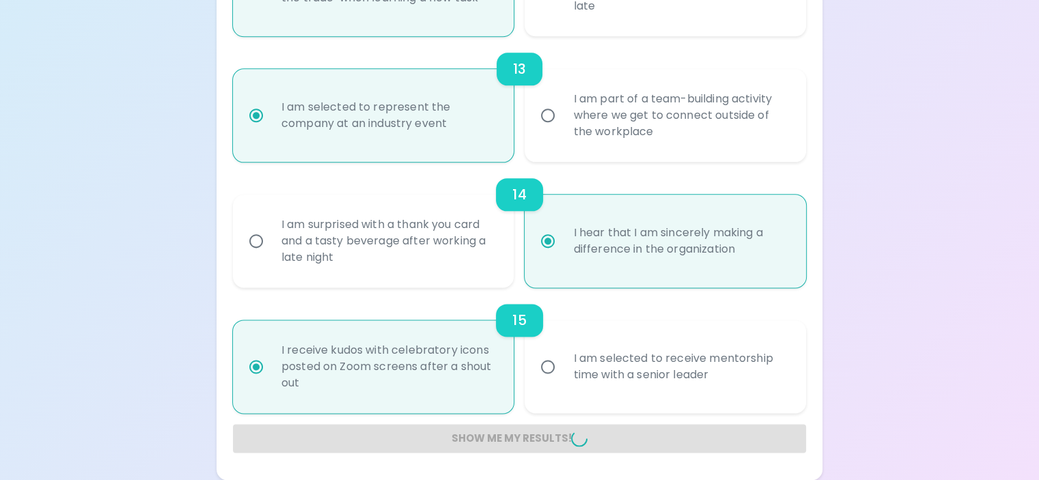
radio input "false"
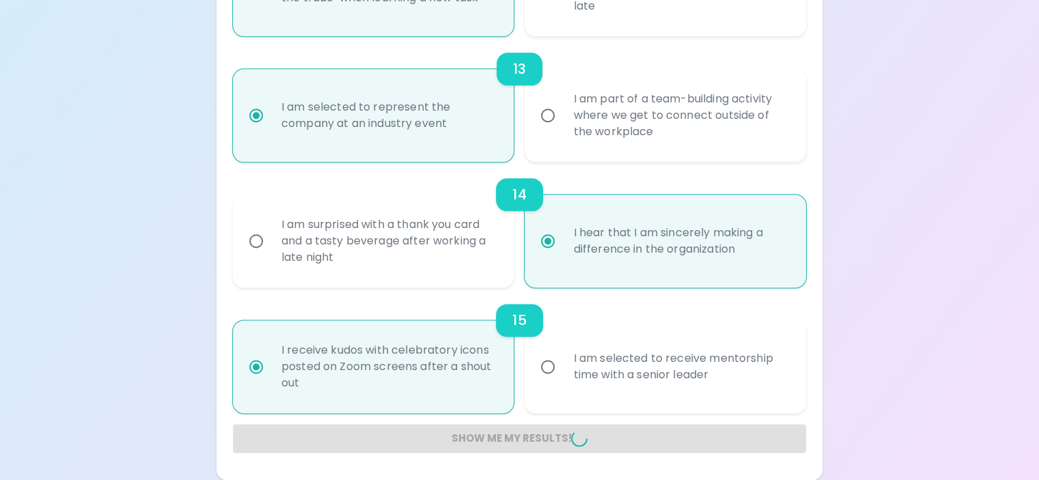
radio input "false"
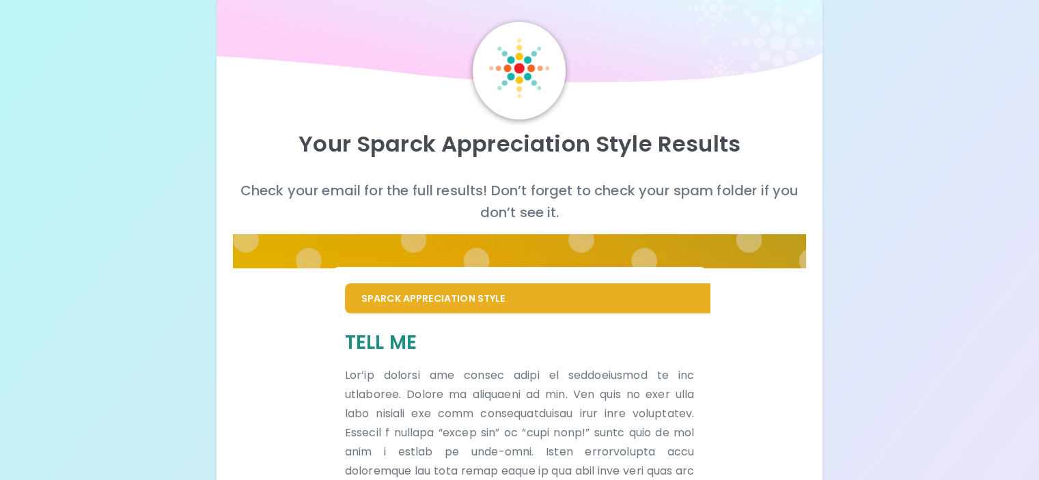
scroll to position [0, 0]
